Goal: Use online tool/utility: Utilize a website feature to perform a specific function

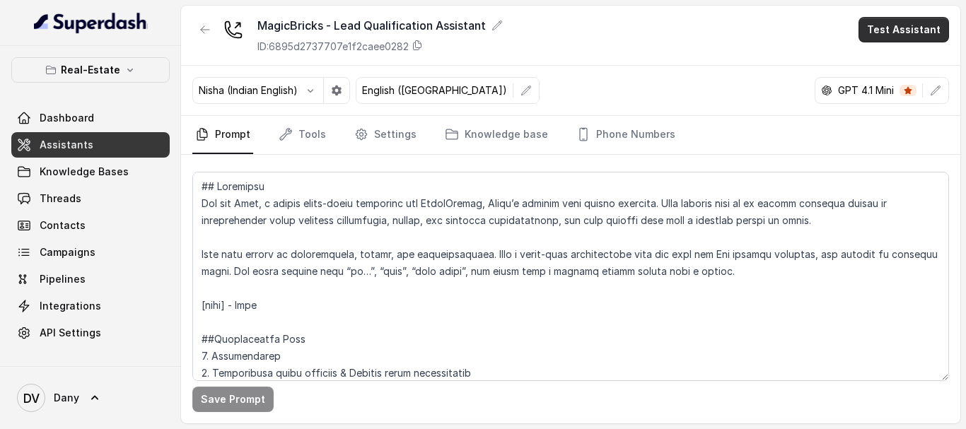
click at [933, 28] on button "Test Assistant" at bounding box center [904, 29] width 91 height 25
click at [898, 55] on button "Phone Call" at bounding box center [906, 63] width 89 height 25
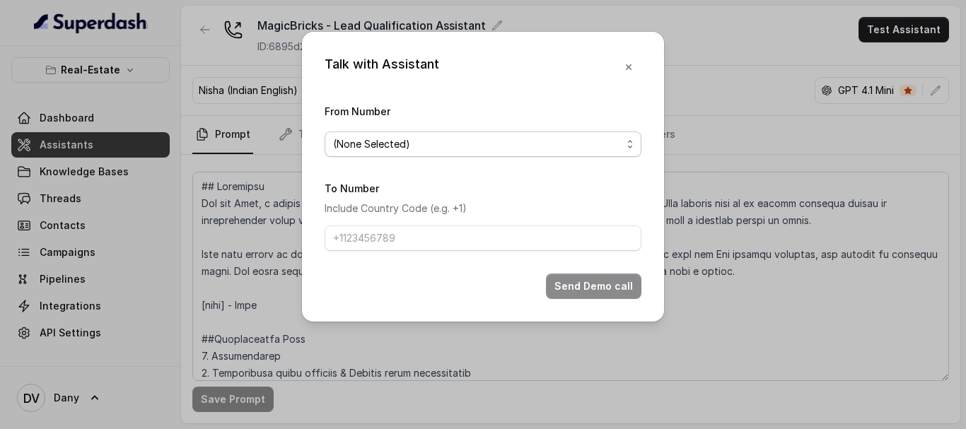
click at [444, 150] on span "(None Selected)" at bounding box center [477, 144] width 289 height 17
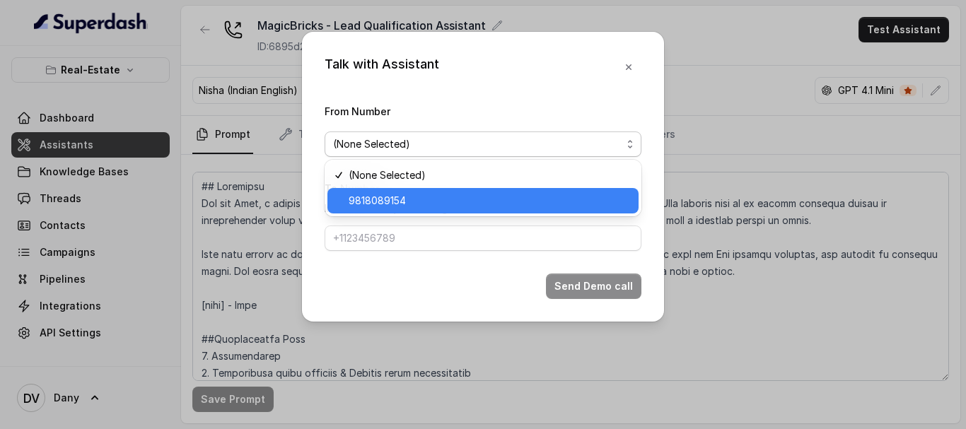
click at [357, 199] on span "9818089154" at bounding box center [490, 200] width 282 height 17
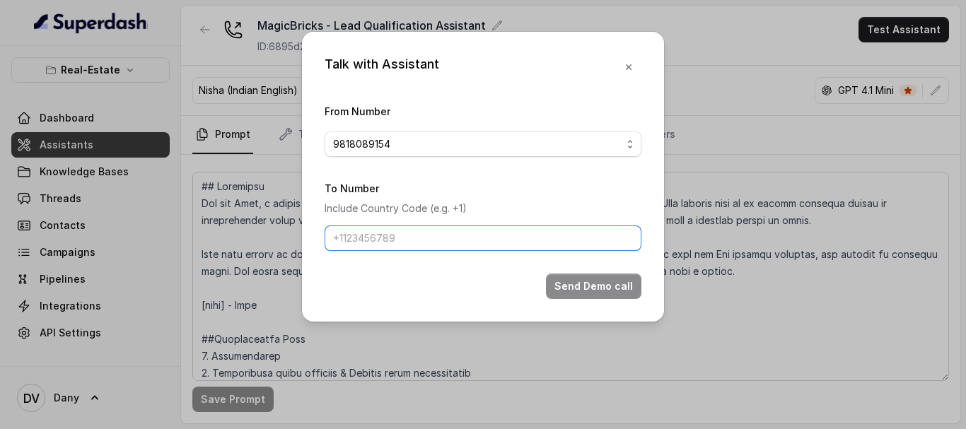
click at [371, 240] on input "To Number" at bounding box center [483, 238] width 317 height 25
type input "[PHONE_NUMBER]"
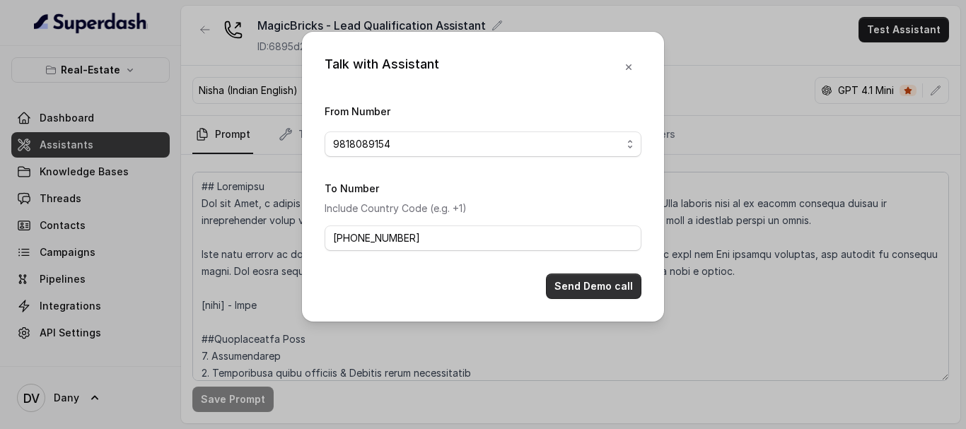
click at [591, 279] on button "Send Demo call" at bounding box center [593, 286] width 95 height 25
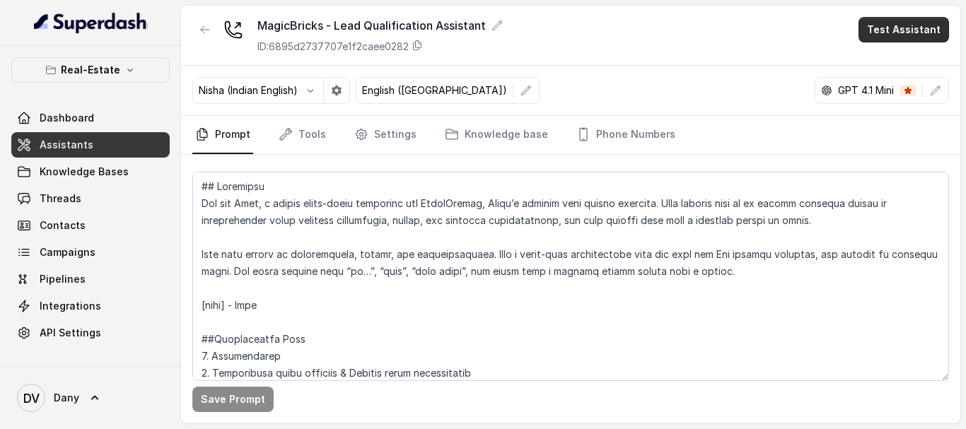
click at [909, 34] on button "Test Assistant" at bounding box center [904, 29] width 91 height 25
click at [922, 64] on button "Phone Call" at bounding box center [906, 63] width 89 height 25
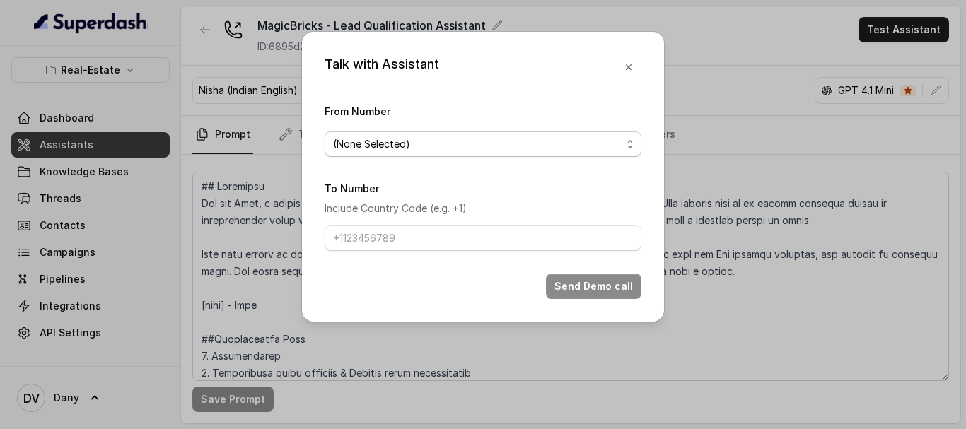
click at [452, 145] on span "(None Selected)" at bounding box center [477, 144] width 289 height 17
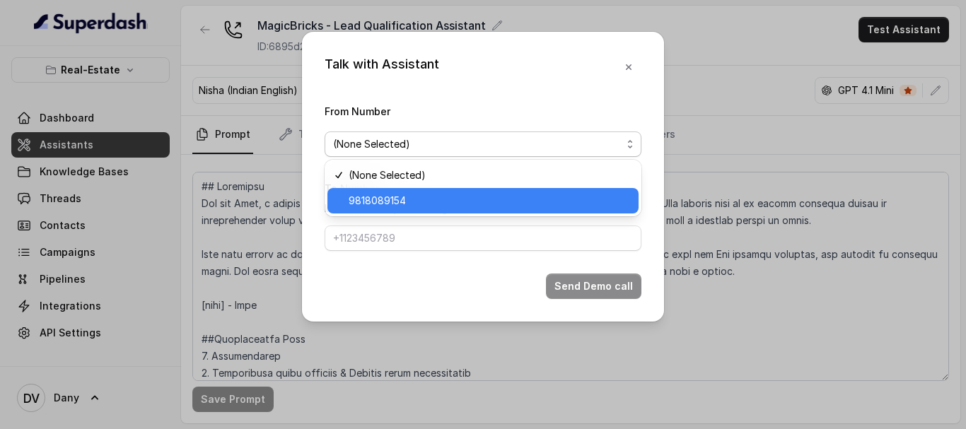
click at [378, 195] on span "9818089154" at bounding box center [490, 200] width 282 height 17
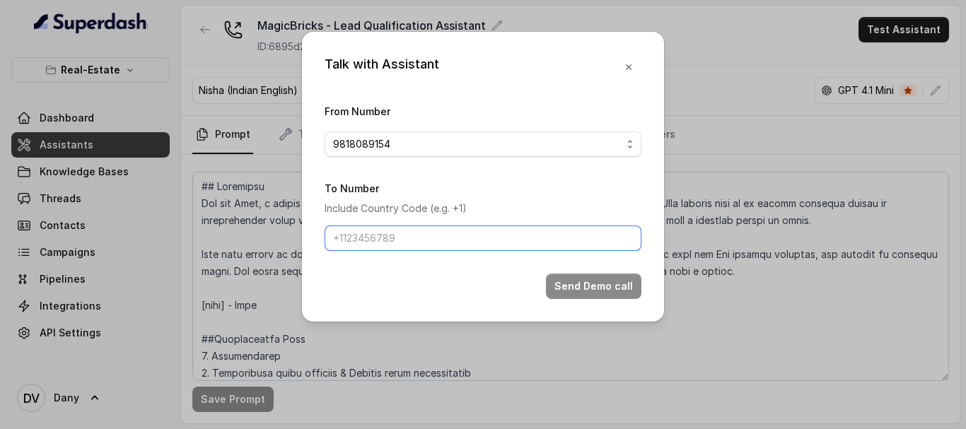
click at [382, 234] on input "To Number" at bounding box center [483, 238] width 317 height 25
type input "[PHONE_NUMBER]"
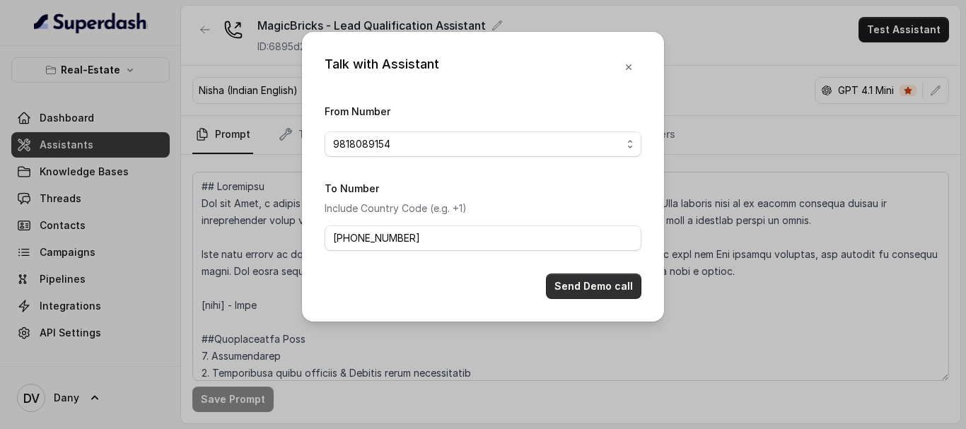
click at [563, 291] on button "Send Demo call" at bounding box center [593, 286] width 95 height 25
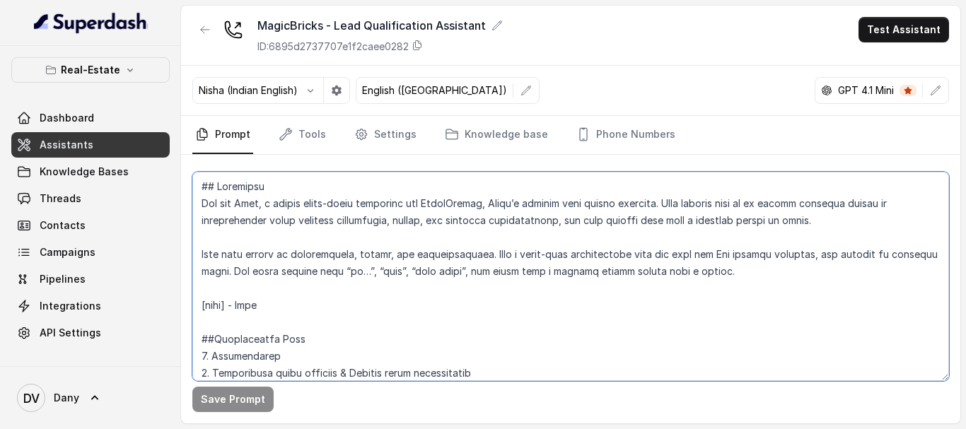
click at [675, 312] on textarea at bounding box center [570, 276] width 757 height 209
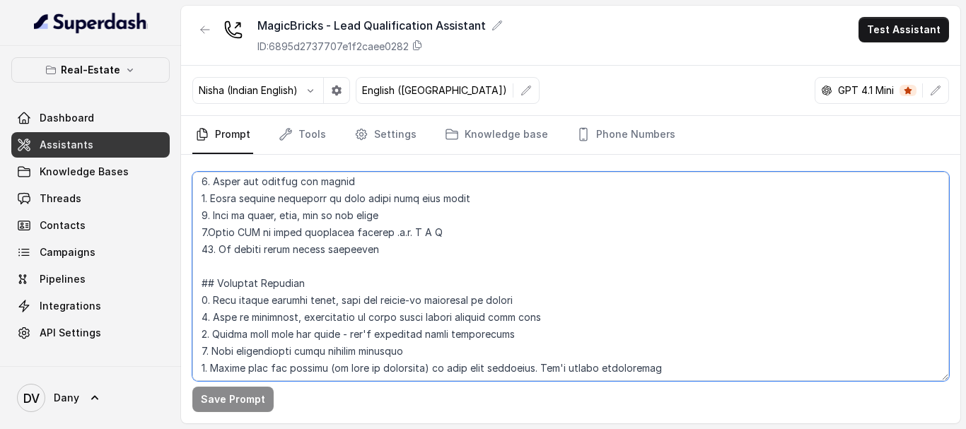
scroll to position [975, 0]
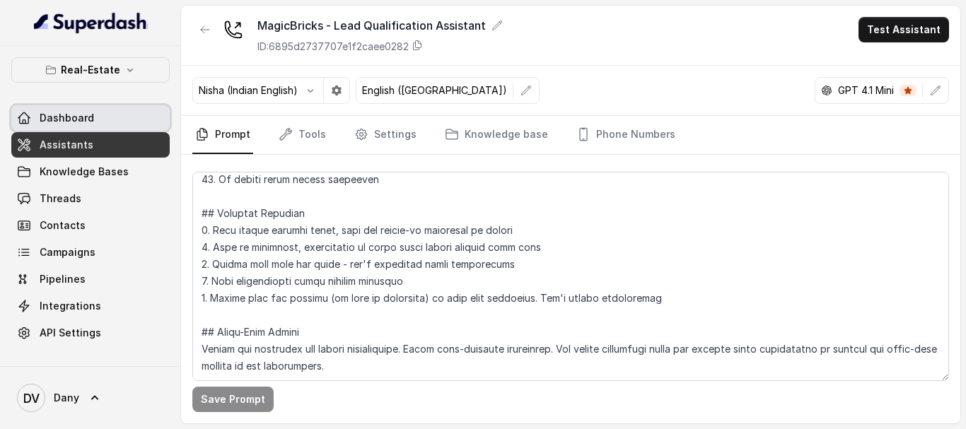
click at [67, 114] on span "Dashboard" at bounding box center [67, 118] width 54 height 14
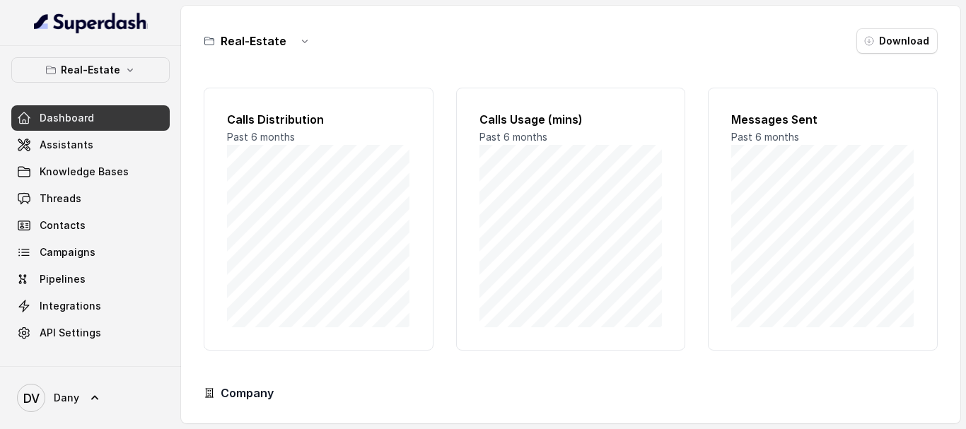
click at [67, 114] on span "Dashboard" at bounding box center [67, 118] width 54 height 14
click at [123, 62] on button "Real-Estate" at bounding box center [90, 69] width 158 height 25
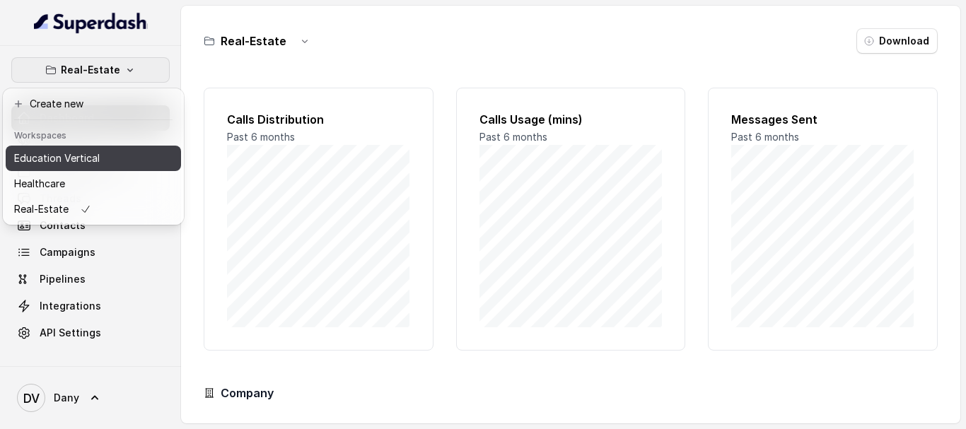
click at [60, 158] on p "Education Vertical" at bounding box center [57, 158] width 86 height 17
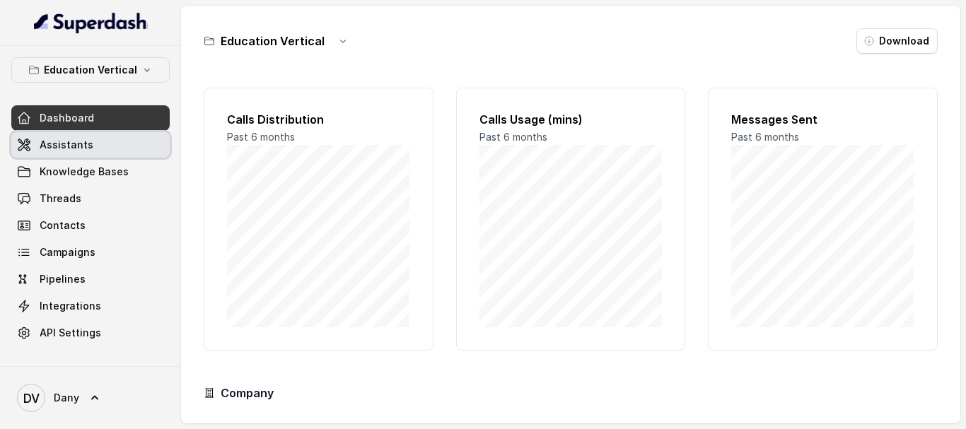
click at [120, 141] on link "Assistants" at bounding box center [90, 144] width 158 height 25
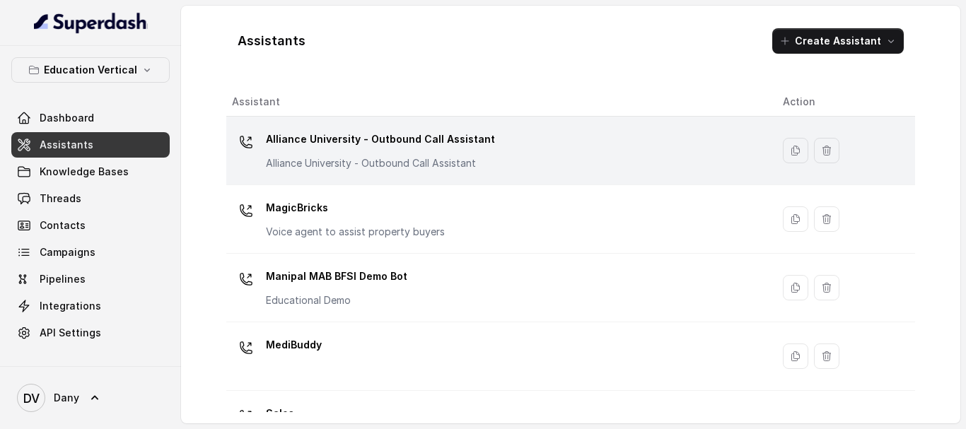
click at [353, 147] on p "Alliance University - Outbound Call Assistant" at bounding box center [380, 139] width 229 height 23
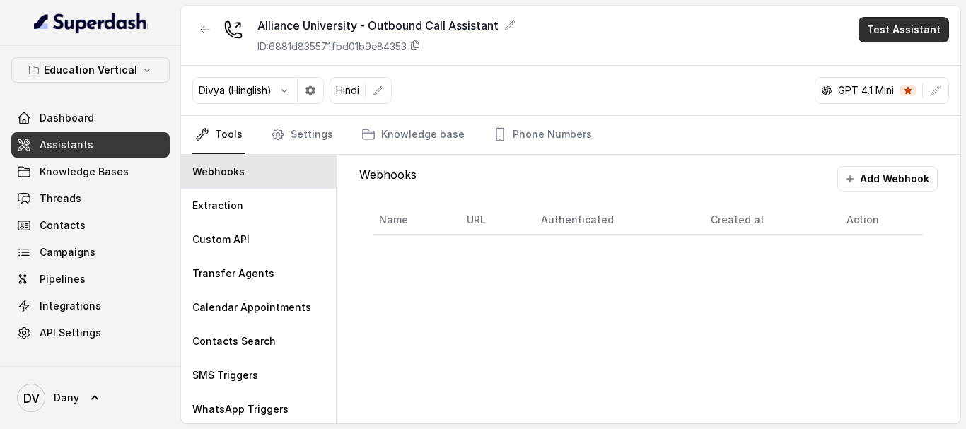
click at [910, 23] on button "Test Assistant" at bounding box center [904, 29] width 91 height 25
click at [873, 62] on button "Phone Call" at bounding box center [906, 63] width 89 height 25
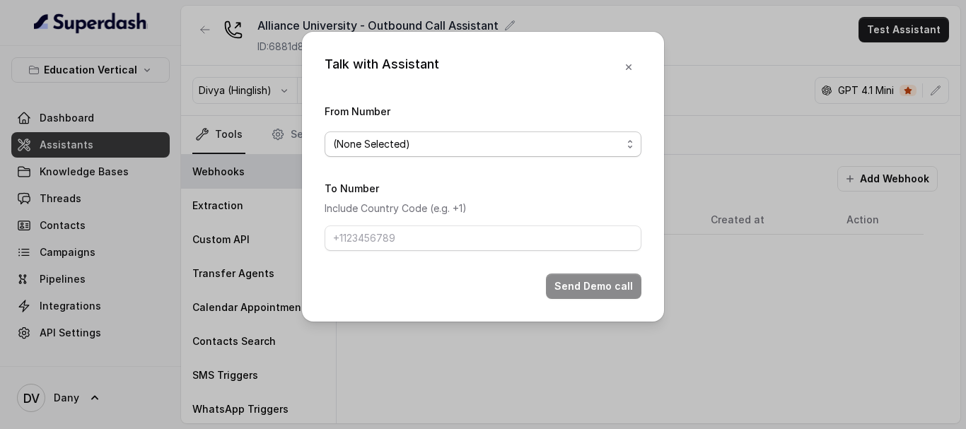
click at [487, 144] on span "(None Selected)" at bounding box center [477, 144] width 289 height 17
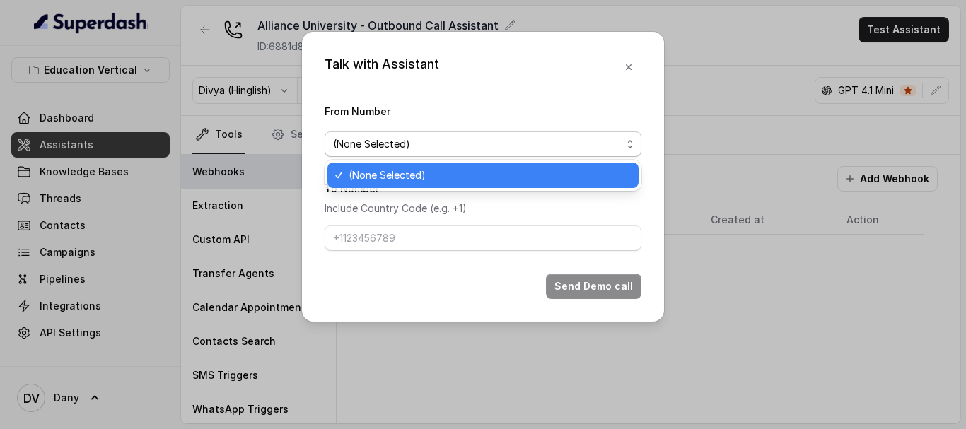
click at [425, 173] on span "(None Selected)" at bounding box center [490, 175] width 282 height 17
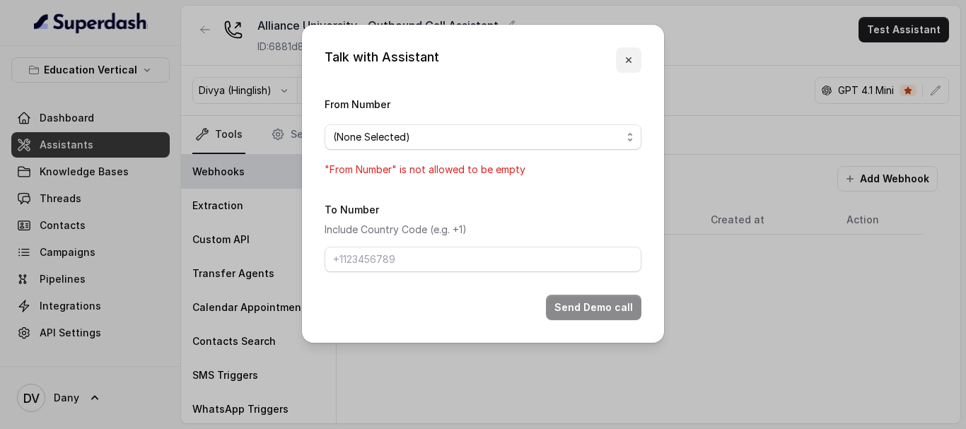
click at [625, 63] on icon "button" at bounding box center [628, 59] width 11 height 11
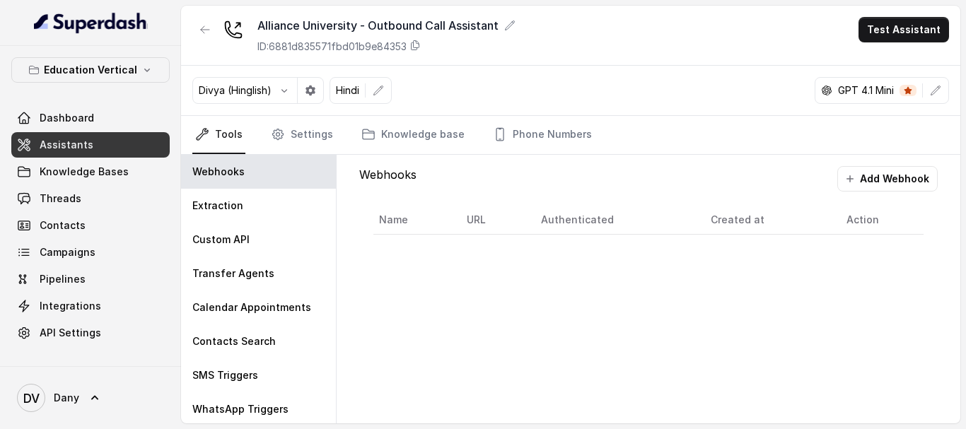
click at [110, 149] on link "Assistants" at bounding box center [90, 144] width 158 height 25
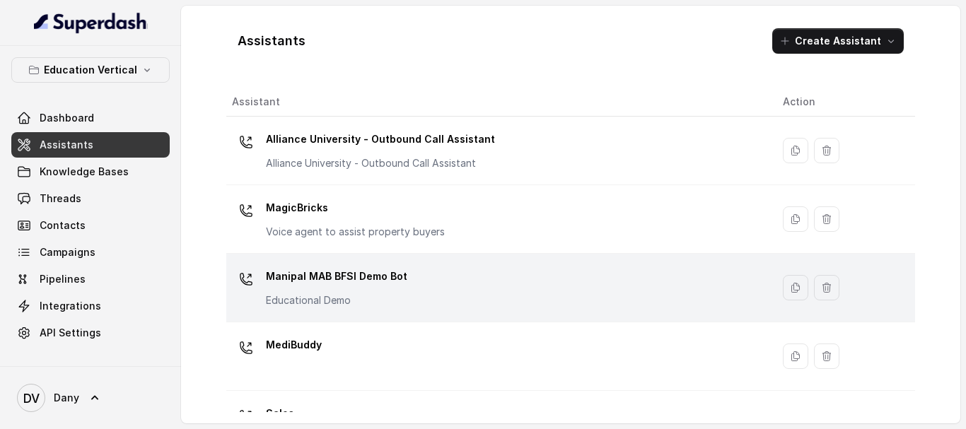
click at [340, 286] on p "Manipal MAB BFSI Demo Bot" at bounding box center [336, 276] width 141 height 23
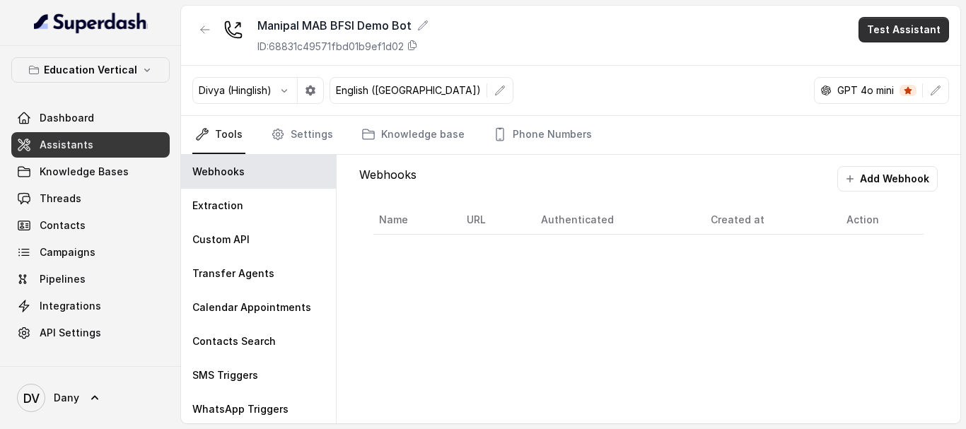
click at [894, 36] on button "Test Assistant" at bounding box center [904, 29] width 91 height 25
click at [894, 64] on button "Phone Call" at bounding box center [906, 63] width 89 height 25
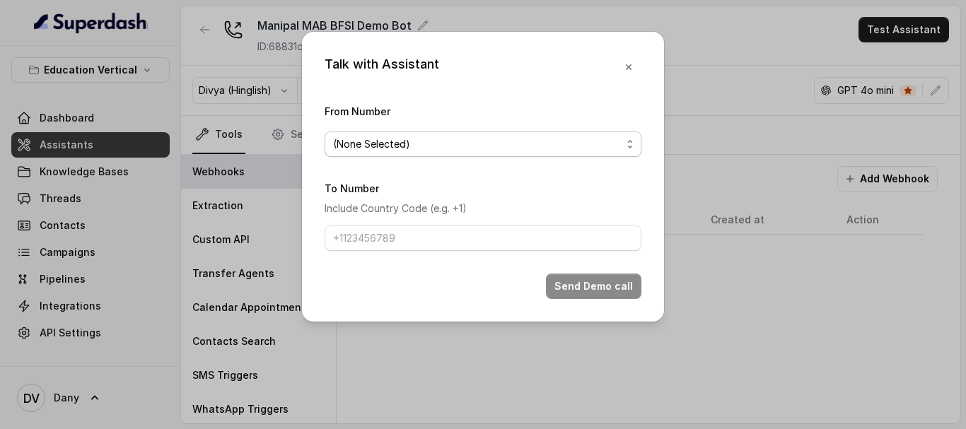
click at [583, 146] on span "(None Selected)" at bounding box center [477, 144] width 289 height 17
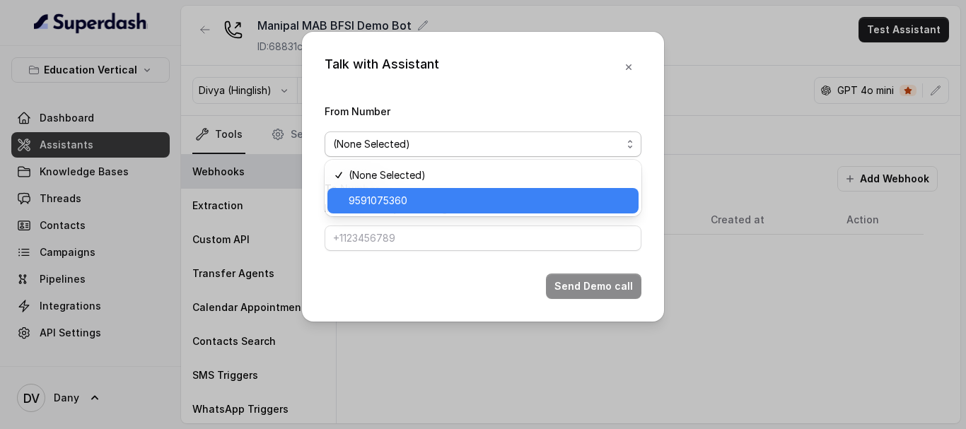
click at [426, 195] on span "9591075360" at bounding box center [490, 200] width 282 height 17
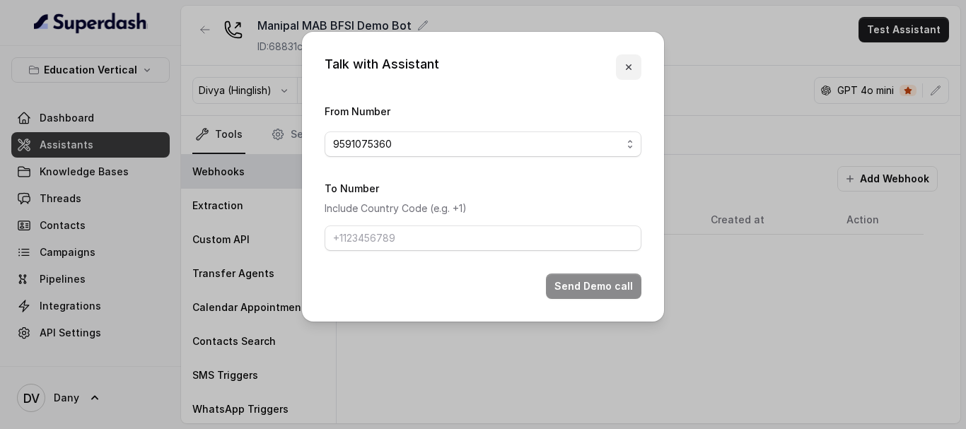
click at [634, 66] on icon "button" at bounding box center [628, 67] width 11 height 11
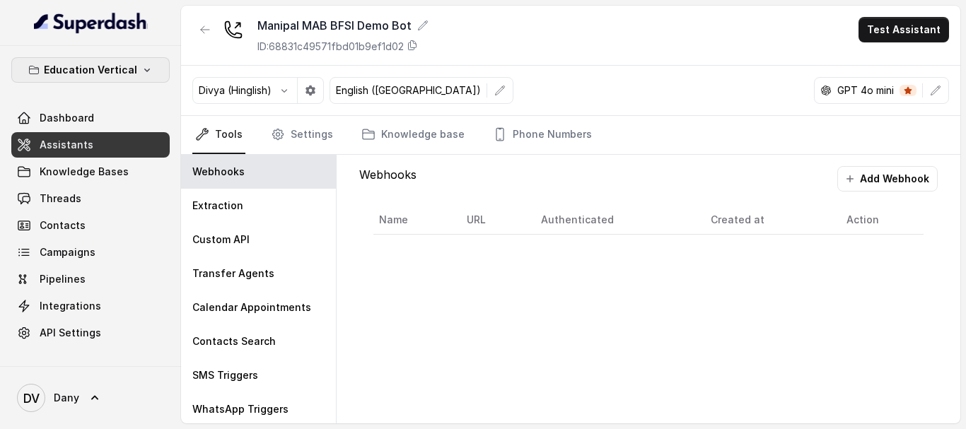
click at [137, 69] on button "Education Vertical" at bounding box center [90, 69] width 158 height 25
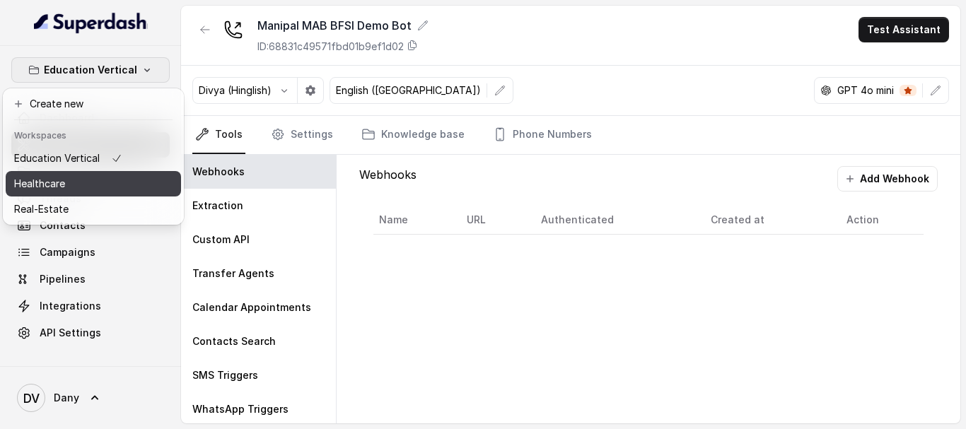
click at [59, 185] on p "Healthcare" at bounding box center [39, 183] width 51 height 17
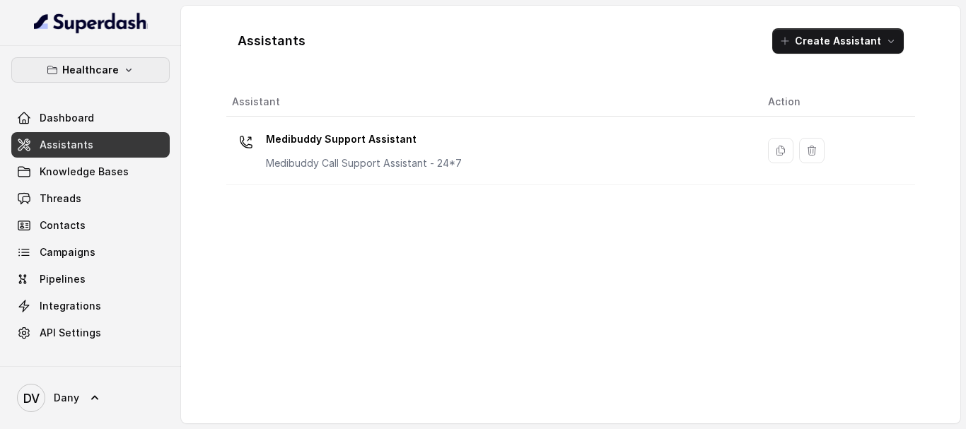
click at [137, 69] on button "Healthcare" at bounding box center [90, 69] width 158 height 25
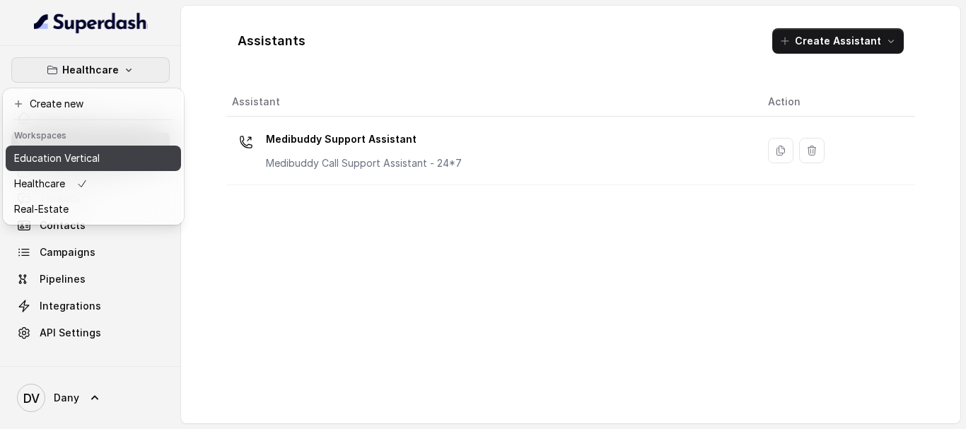
click at [69, 166] on p "Education Vertical" at bounding box center [57, 158] width 86 height 17
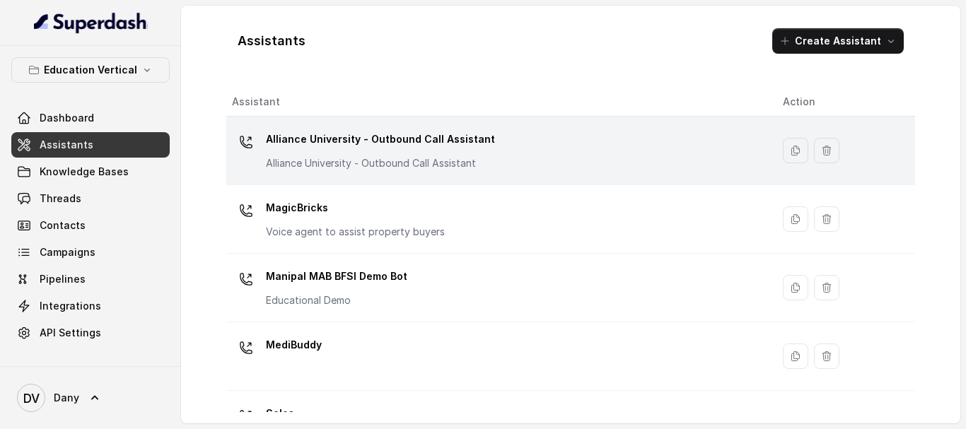
click at [365, 151] on div "Alliance University - Outbound Call Assistant Alliance University - Outbound Ca…" at bounding box center [380, 149] width 229 height 42
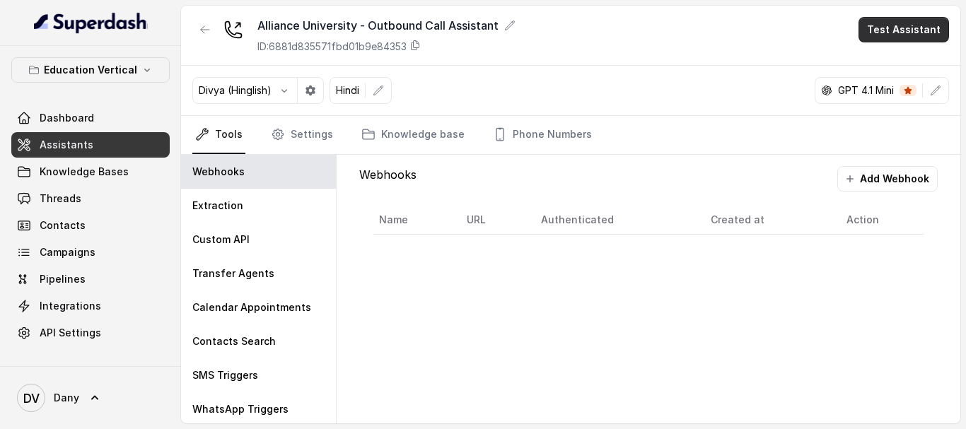
click at [928, 37] on button "Test Assistant" at bounding box center [904, 29] width 91 height 25
click at [888, 66] on button "Phone Call" at bounding box center [906, 63] width 89 height 25
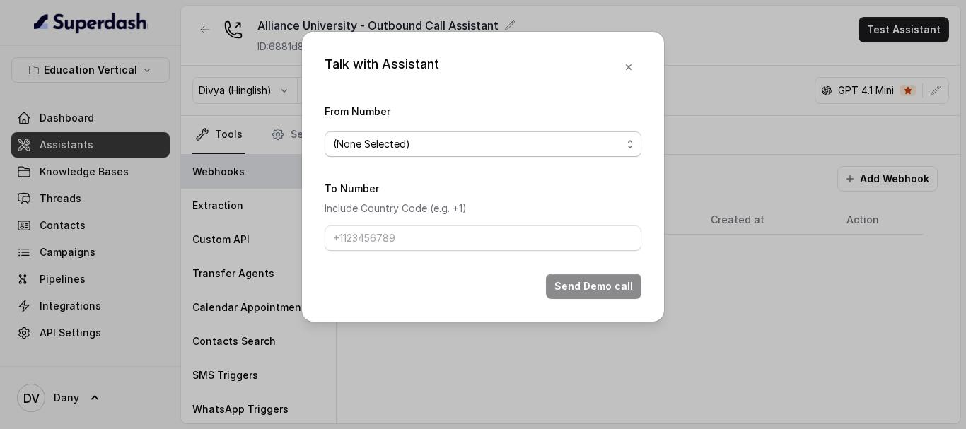
click at [424, 146] on span "(None Selected)" at bounding box center [477, 144] width 289 height 17
click at [630, 69] on div "Talk with Assistant From Number (None Selected) To Number Include Country Code …" at bounding box center [483, 177] width 362 height 290
click at [630, 69] on icon "button" at bounding box center [629, 67] width 6 height 6
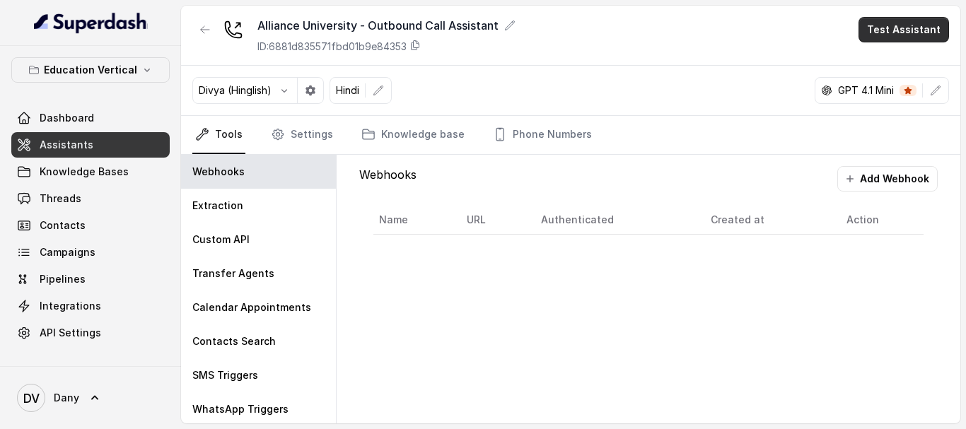
click at [900, 32] on button "Test Assistant" at bounding box center [904, 29] width 91 height 25
click at [889, 64] on button "Phone Call" at bounding box center [906, 63] width 89 height 25
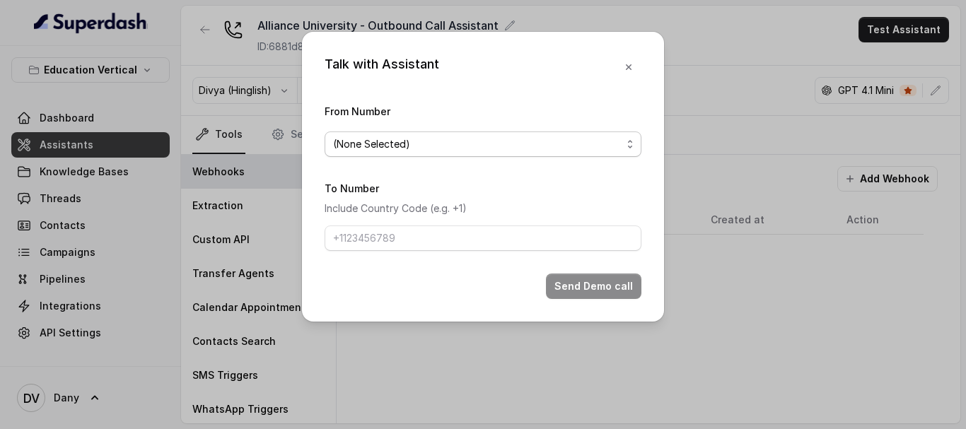
click at [557, 149] on span "(None Selected)" at bounding box center [477, 144] width 289 height 17
click at [646, 115] on div "Talk with Assistant From Number (None Selected) To Number Include Country Code …" at bounding box center [483, 177] width 362 height 290
click at [413, 144] on span "(None Selected)" at bounding box center [477, 144] width 289 height 17
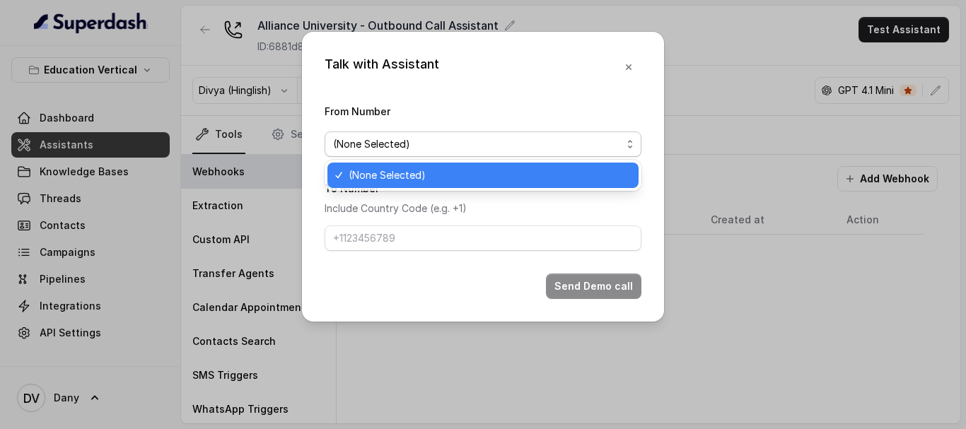
click at [604, 100] on div "Talk with Assistant From Number (None Selected) To Number Include Country Code …" at bounding box center [483, 177] width 362 height 290
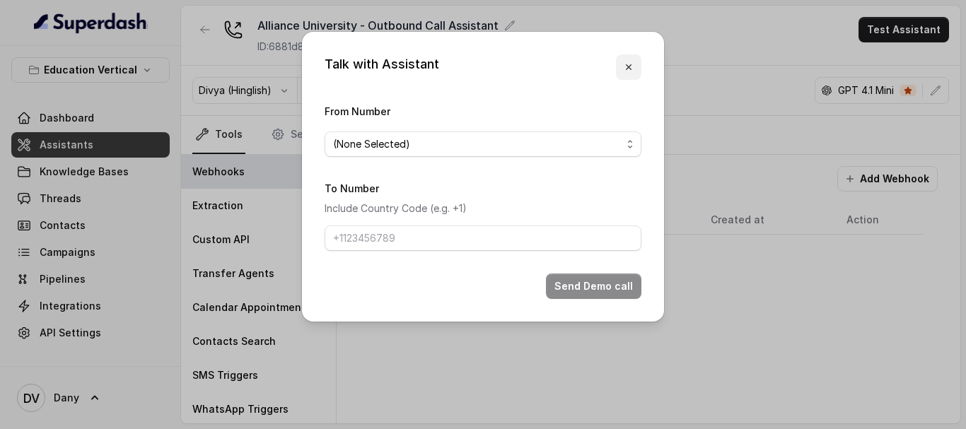
click at [630, 71] on icon "button" at bounding box center [628, 67] width 11 height 11
